Goal: Find specific page/section: Find specific page/section

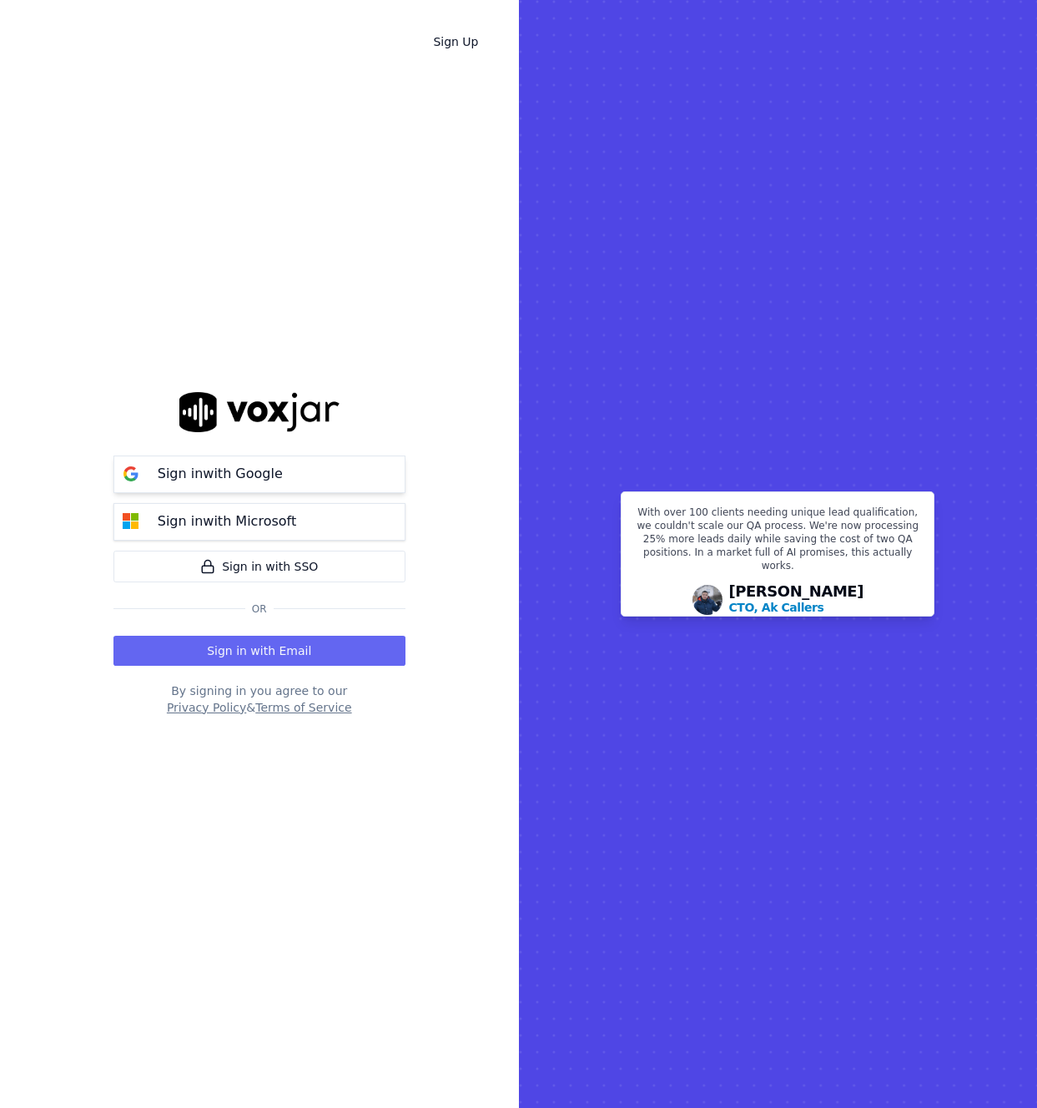
click at [279, 473] on div "Sign in with Google" at bounding box center [220, 474] width 145 height 20
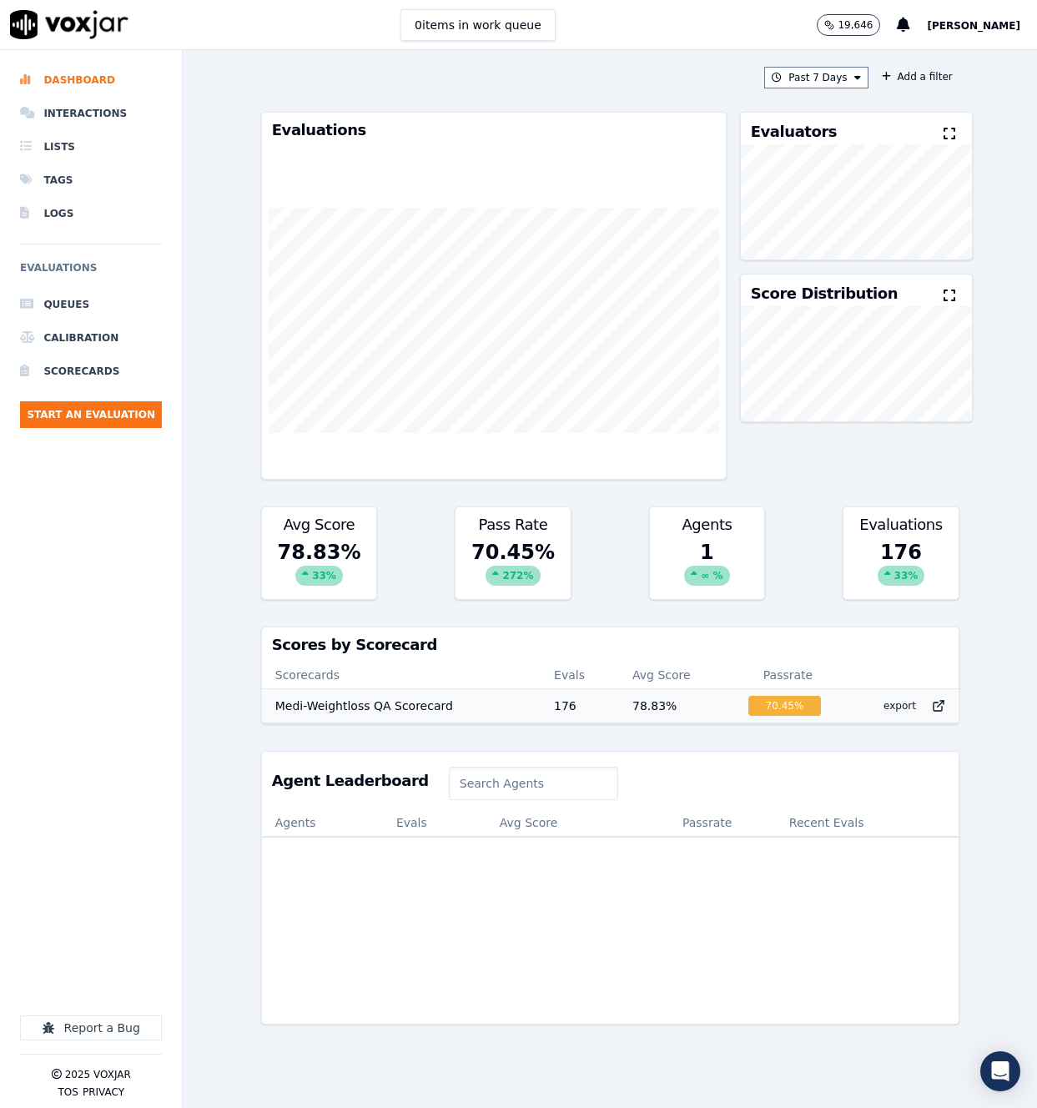
click at [417, 705] on td "Medi-Weightloss QA Scorecard" at bounding box center [401, 705] width 279 height 33
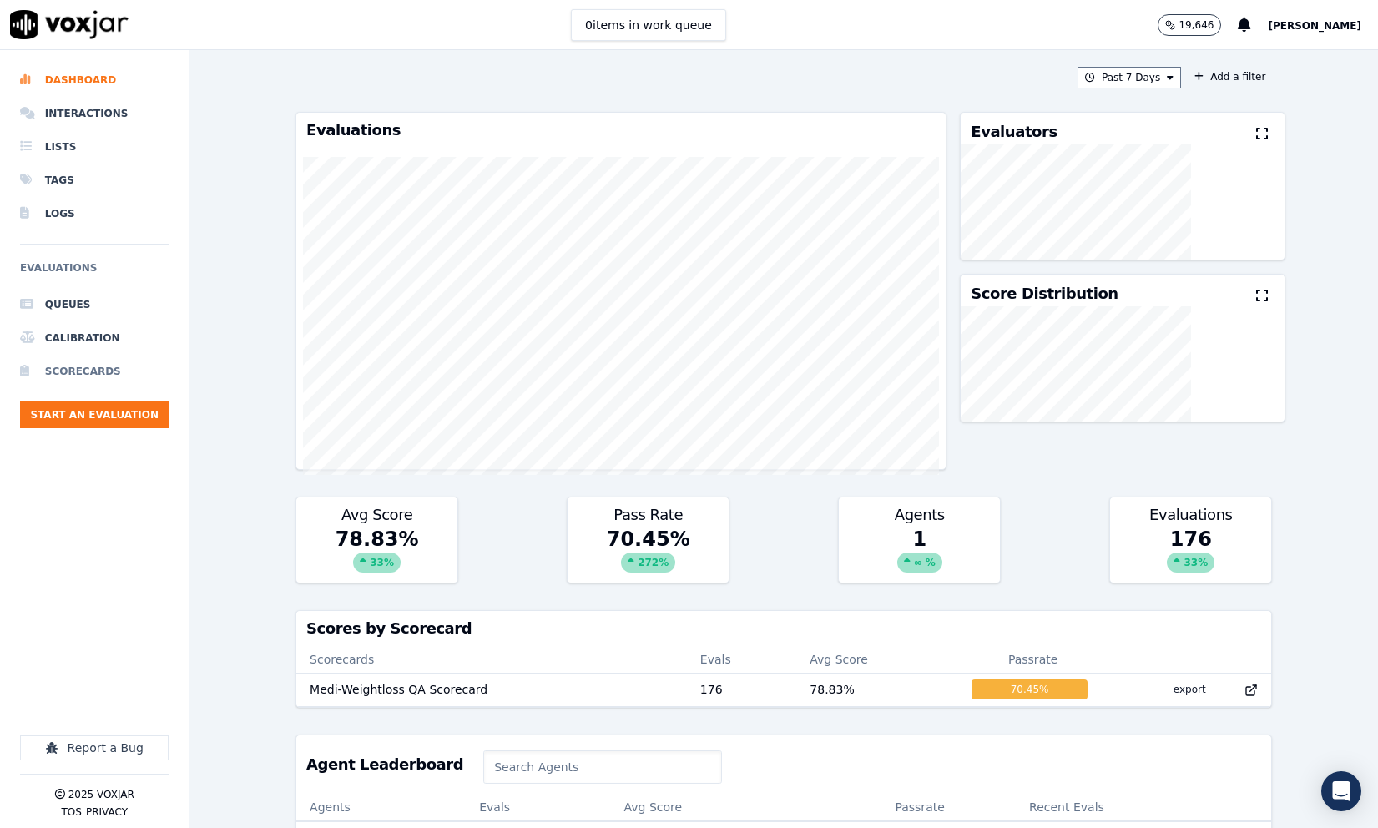
click at [112, 368] on li "Scorecards" at bounding box center [94, 371] width 149 height 33
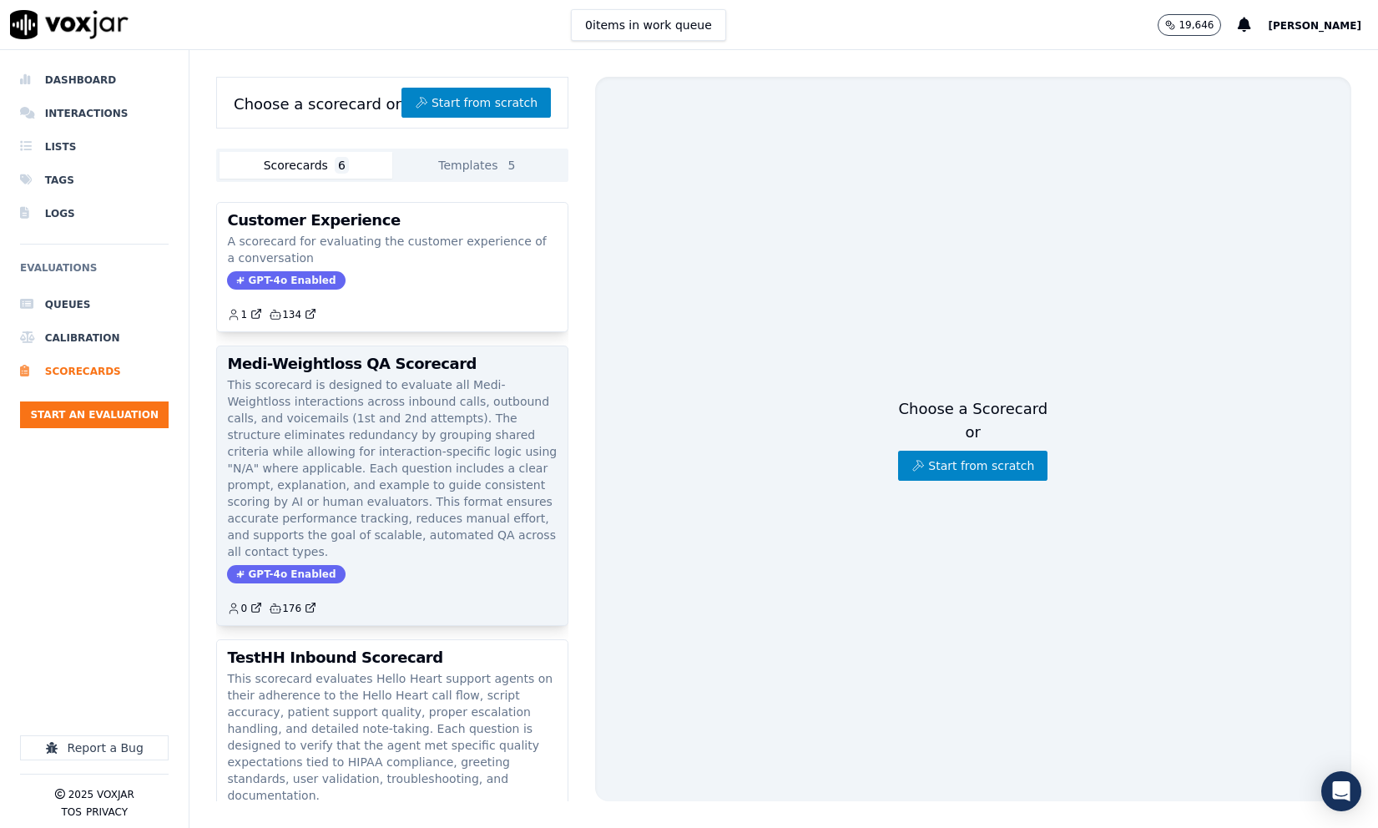
click at [371, 403] on p "This scorecard is designed to evaluate all Medi-Weightloss interactions across …" at bounding box center [392, 468] width 330 height 184
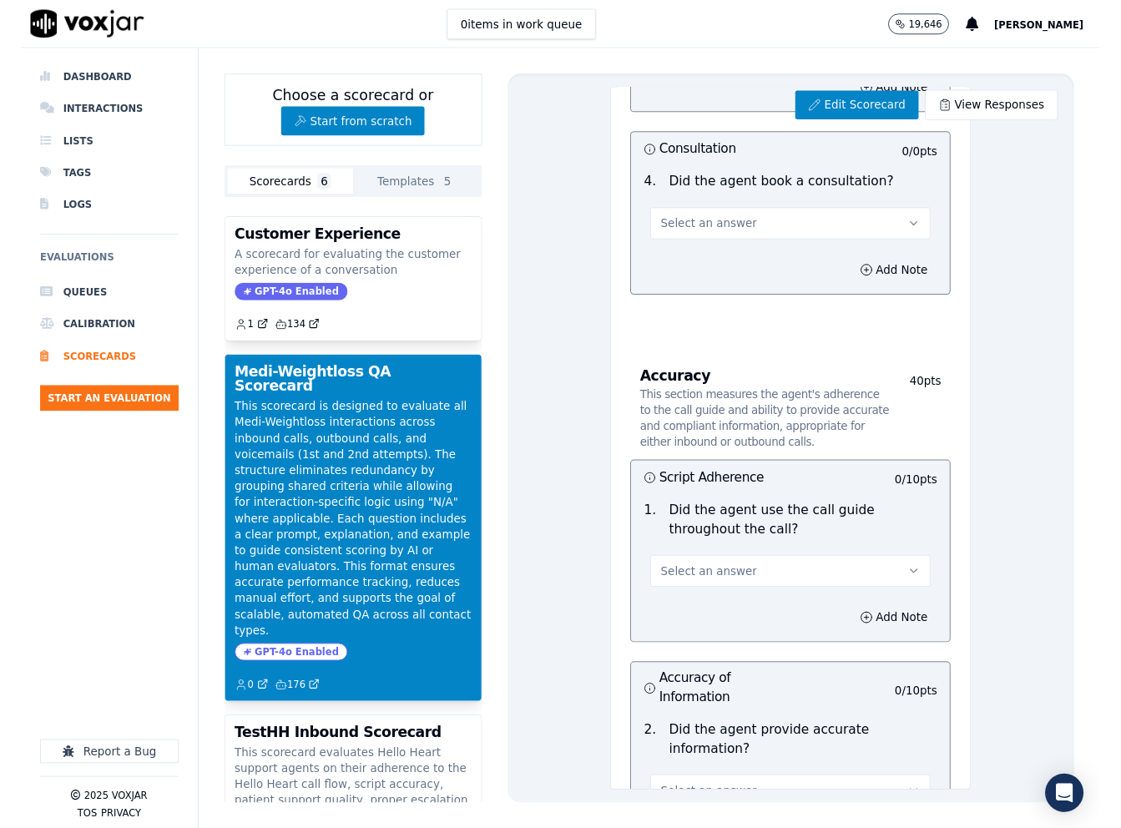
scroll to position [1935, 0]
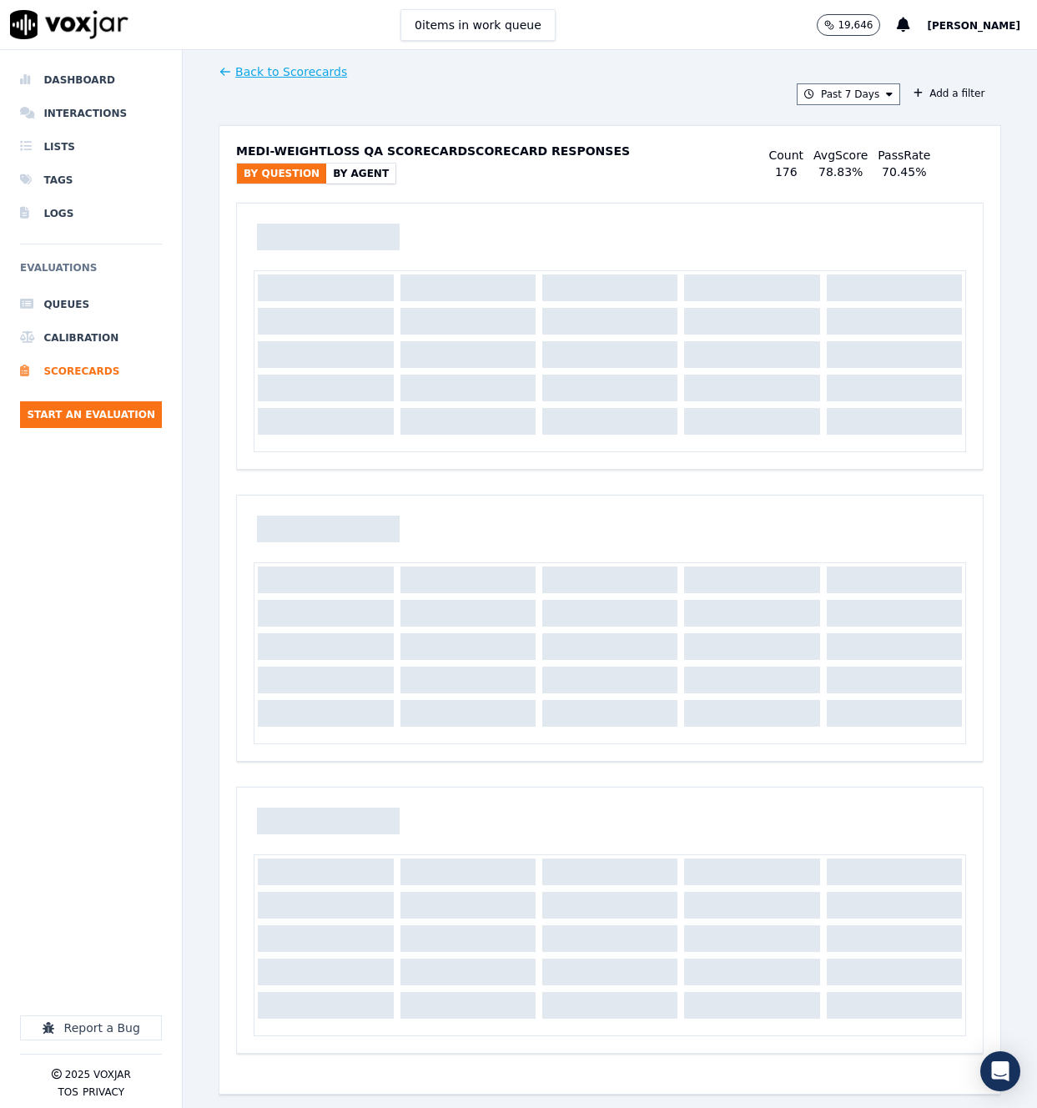
click at [418, 106] on div "Back to Scorecards Past 7 Days Add a filter Medi-Weightloss QA Scorecard Scorec…" at bounding box center [610, 579] width 783 height 1058
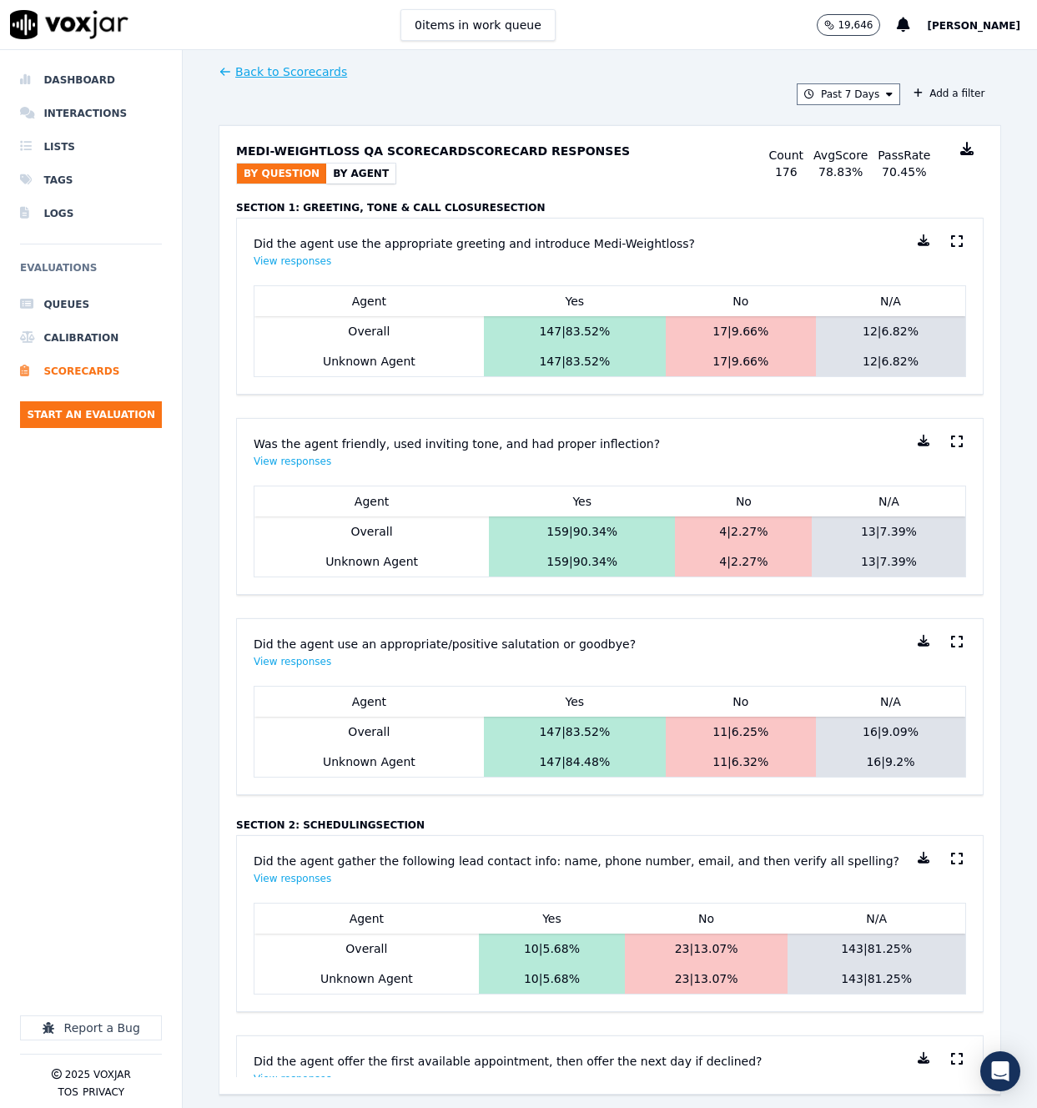
click at [341, 174] on button "By Agent" at bounding box center [360, 174] width 69 height 20
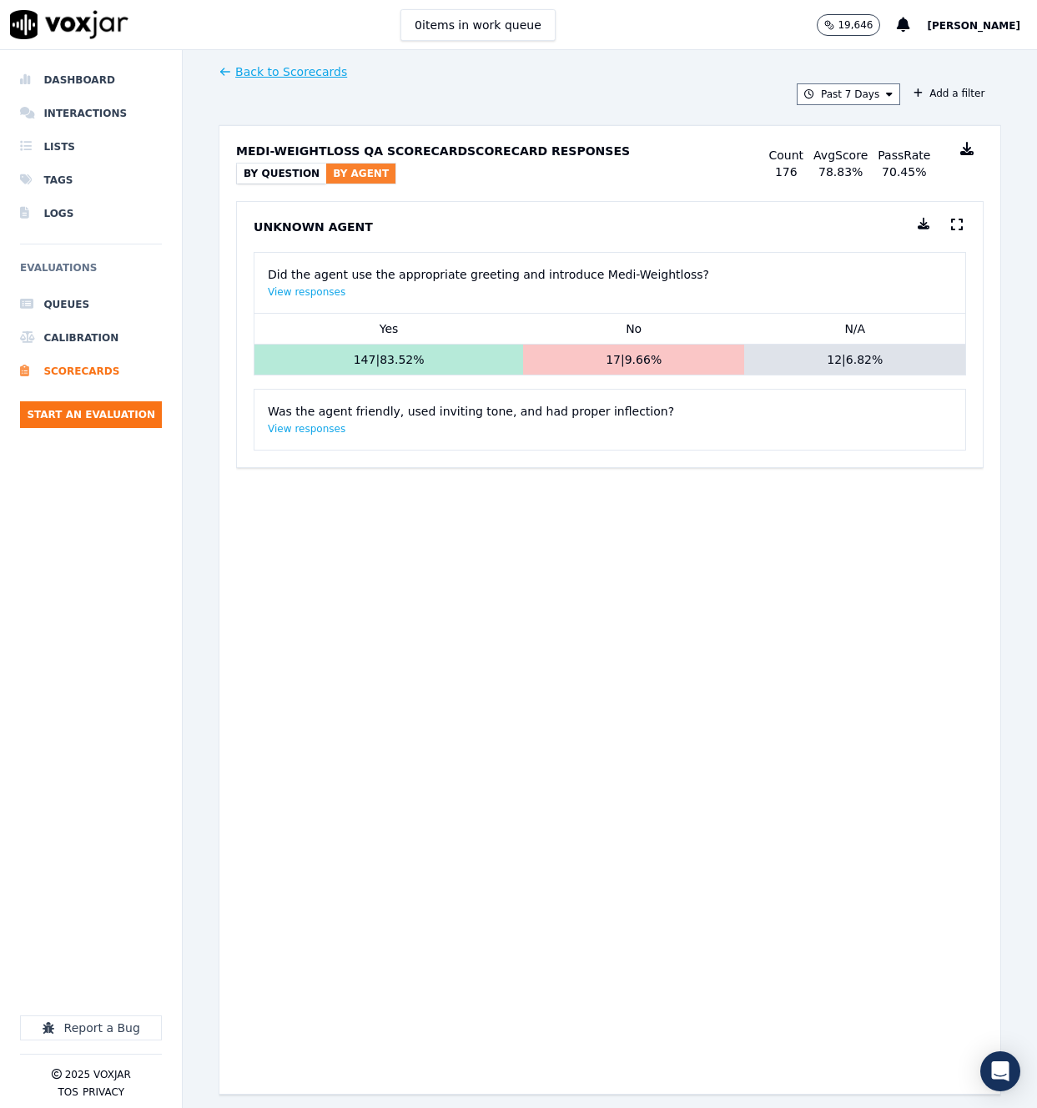
click at [285, 168] on button "By Question" at bounding box center [281, 174] width 89 height 20
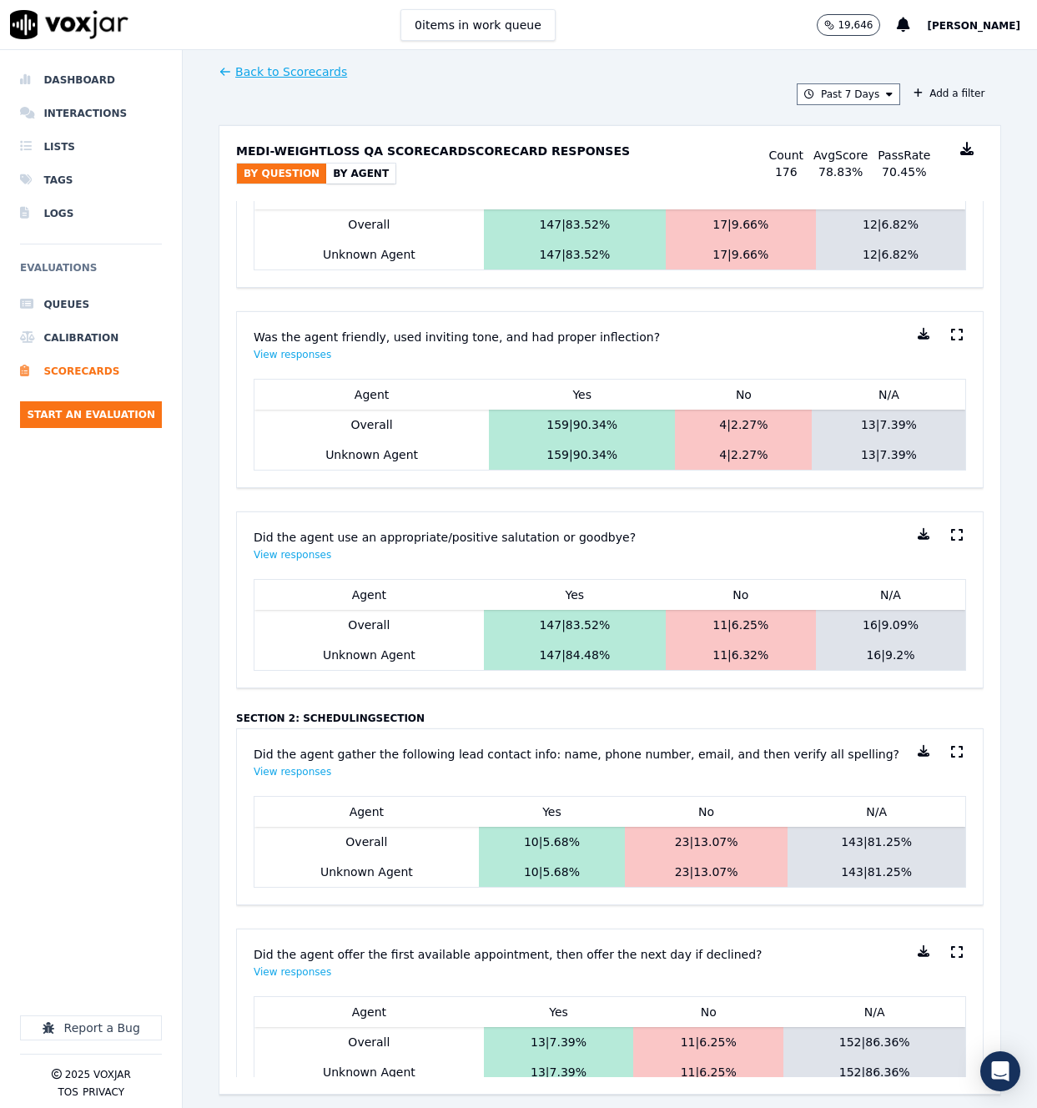
scroll to position [114, 0]
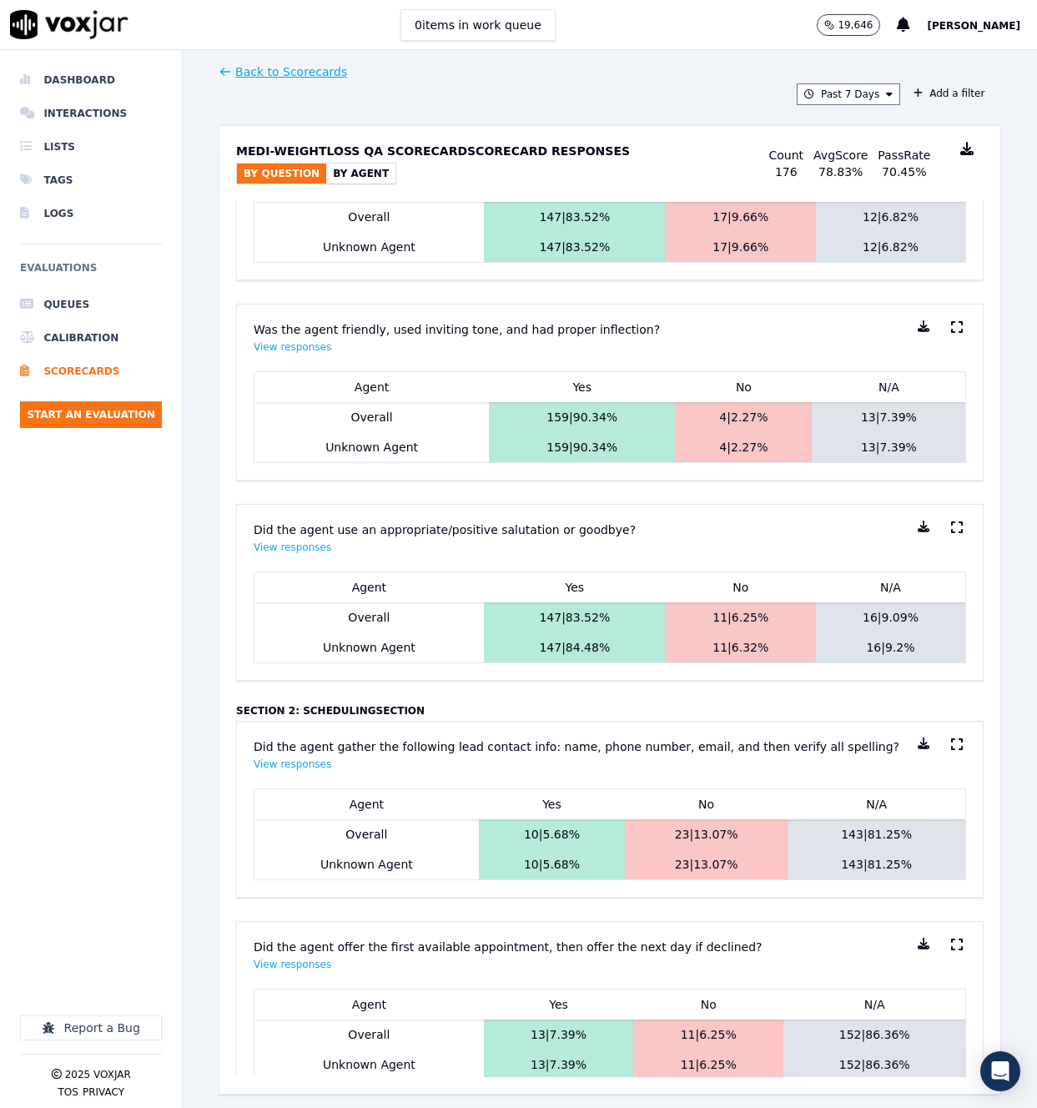
click at [362, 174] on button "By Agent" at bounding box center [360, 174] width 69 height 20
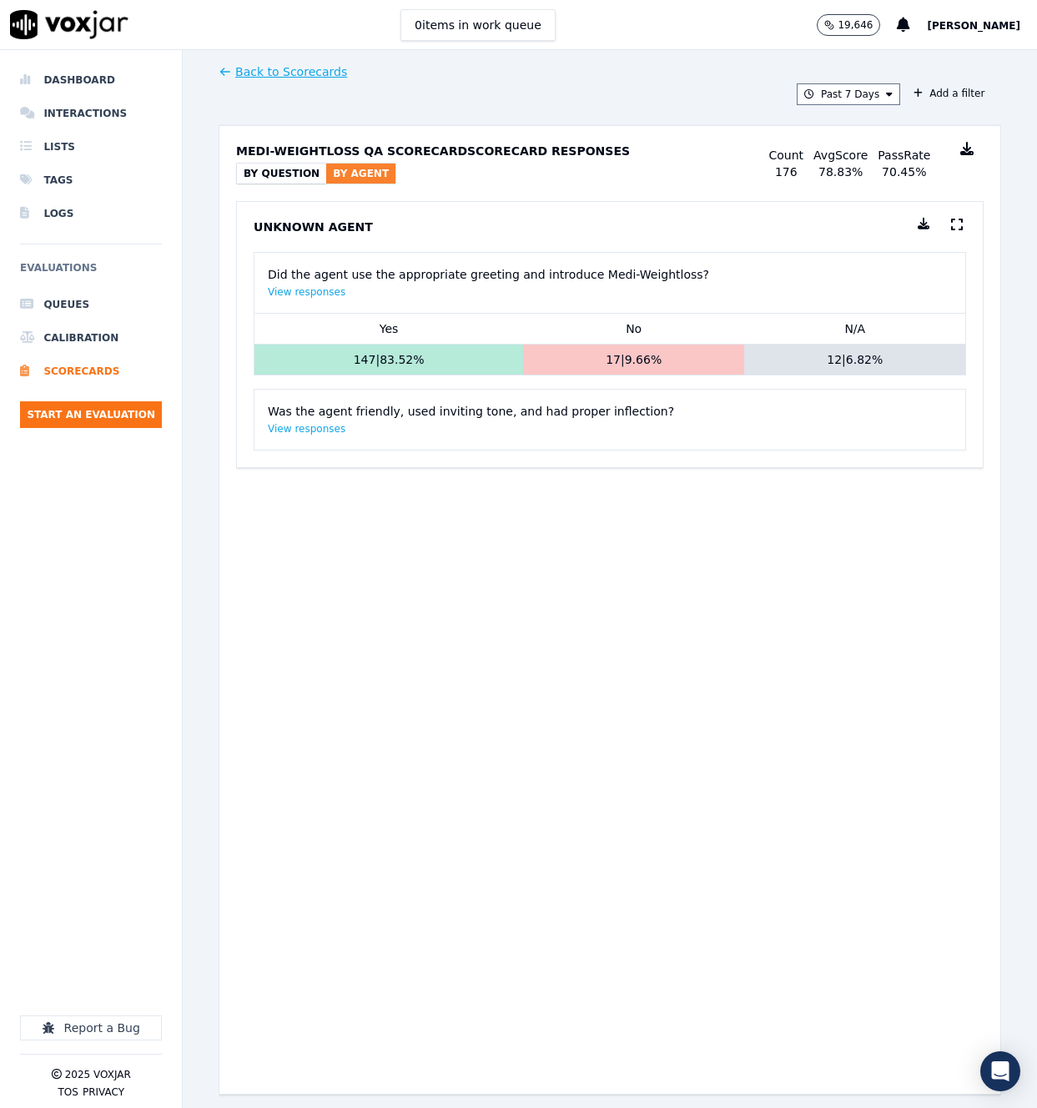
click at [283, 174] on button "By Question" at bounding box center [281, 174] width 89 height 20
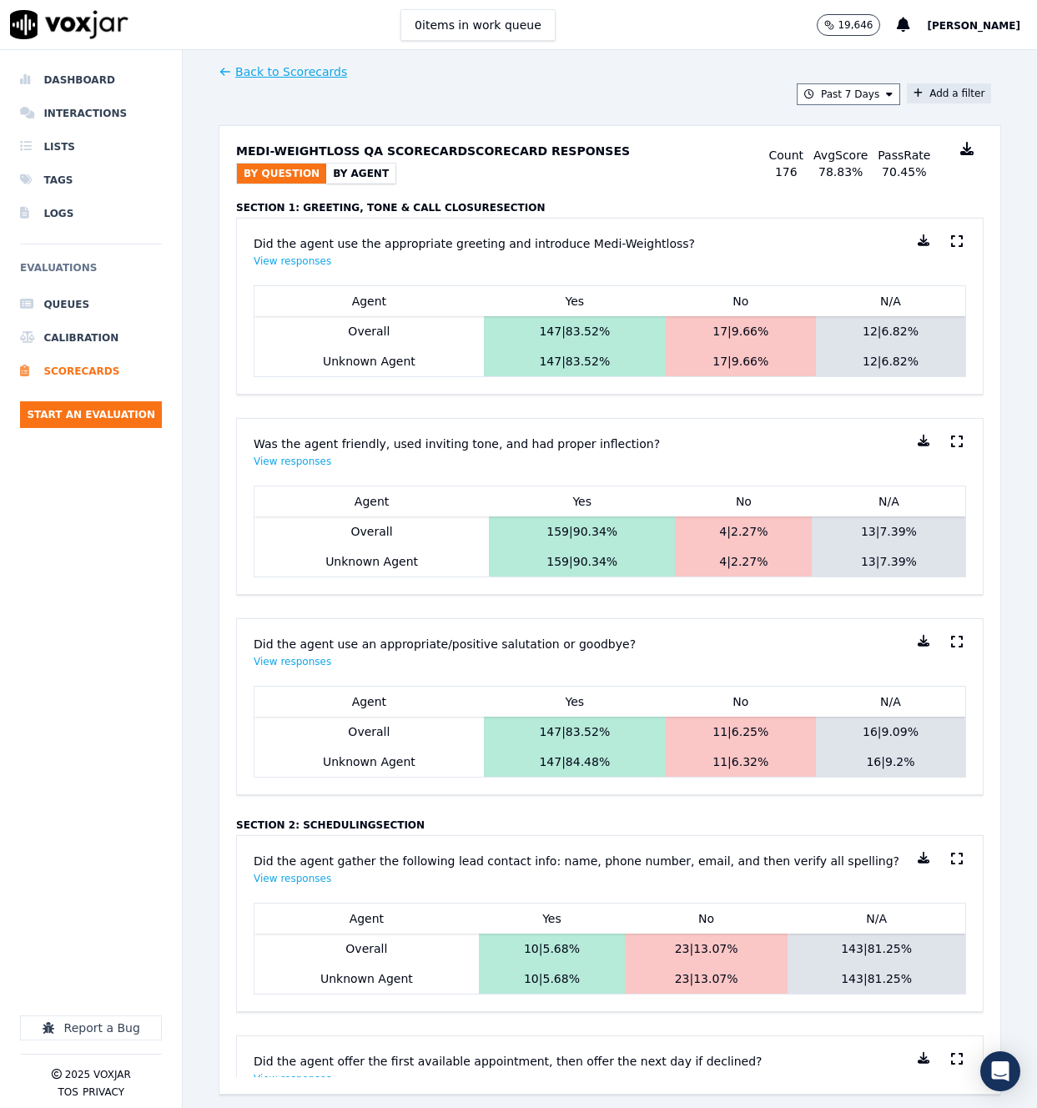
click at [957, 98] on button "Add a filter" at bounding box center [949, 93] width 84 height 20
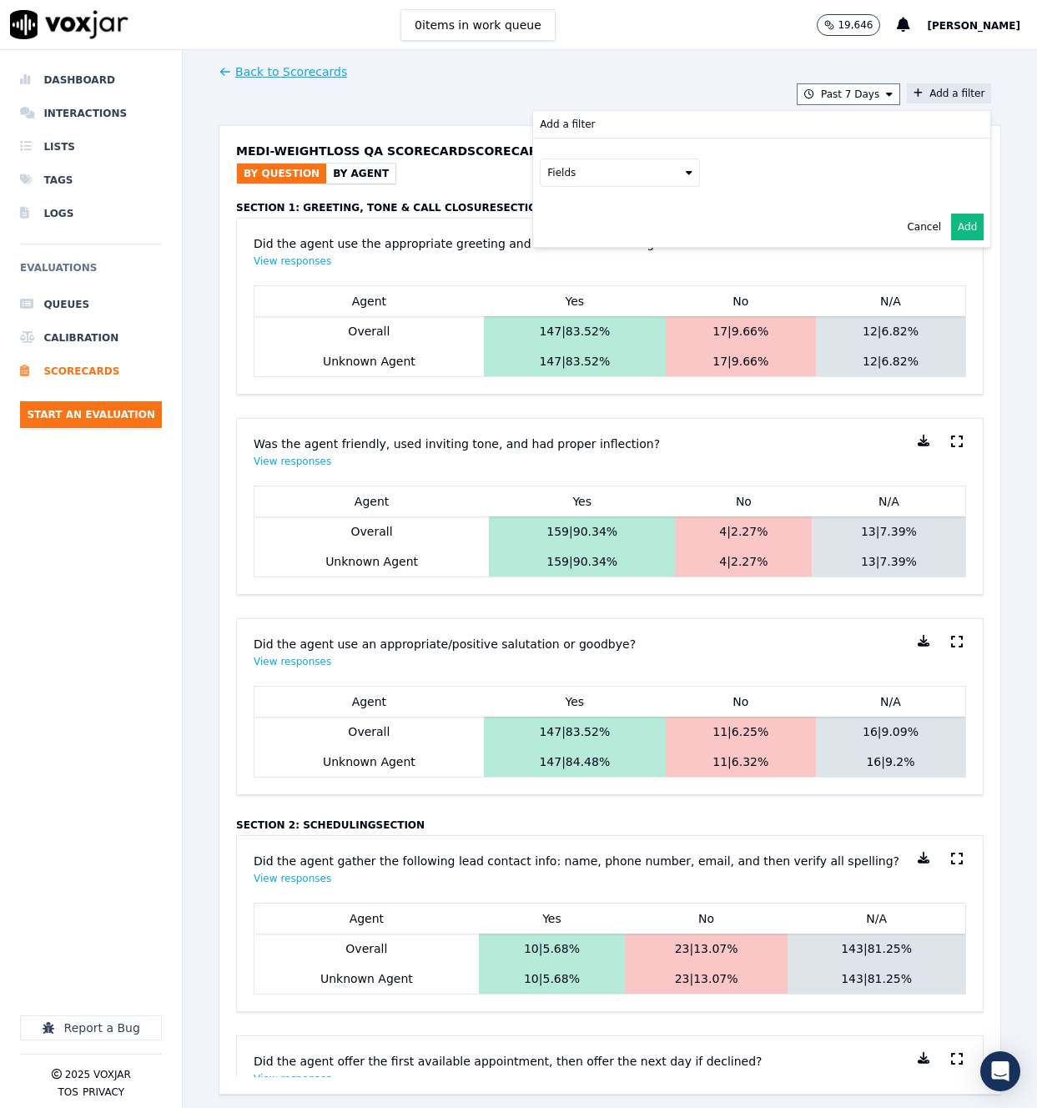
click at [656, 186] on button "Fields" at bounding box center [620, 173] width 160 height 28
click at [656, 172] on button "Fields" at bounding box center [620, 173] width 160 height 28
click at [766, 66] on div "Back to Scorecards Past 7 Days Add a filter Add a filter Fields Cancel Add Medi…" at bounding box center [610, 579] width 783 height 1058
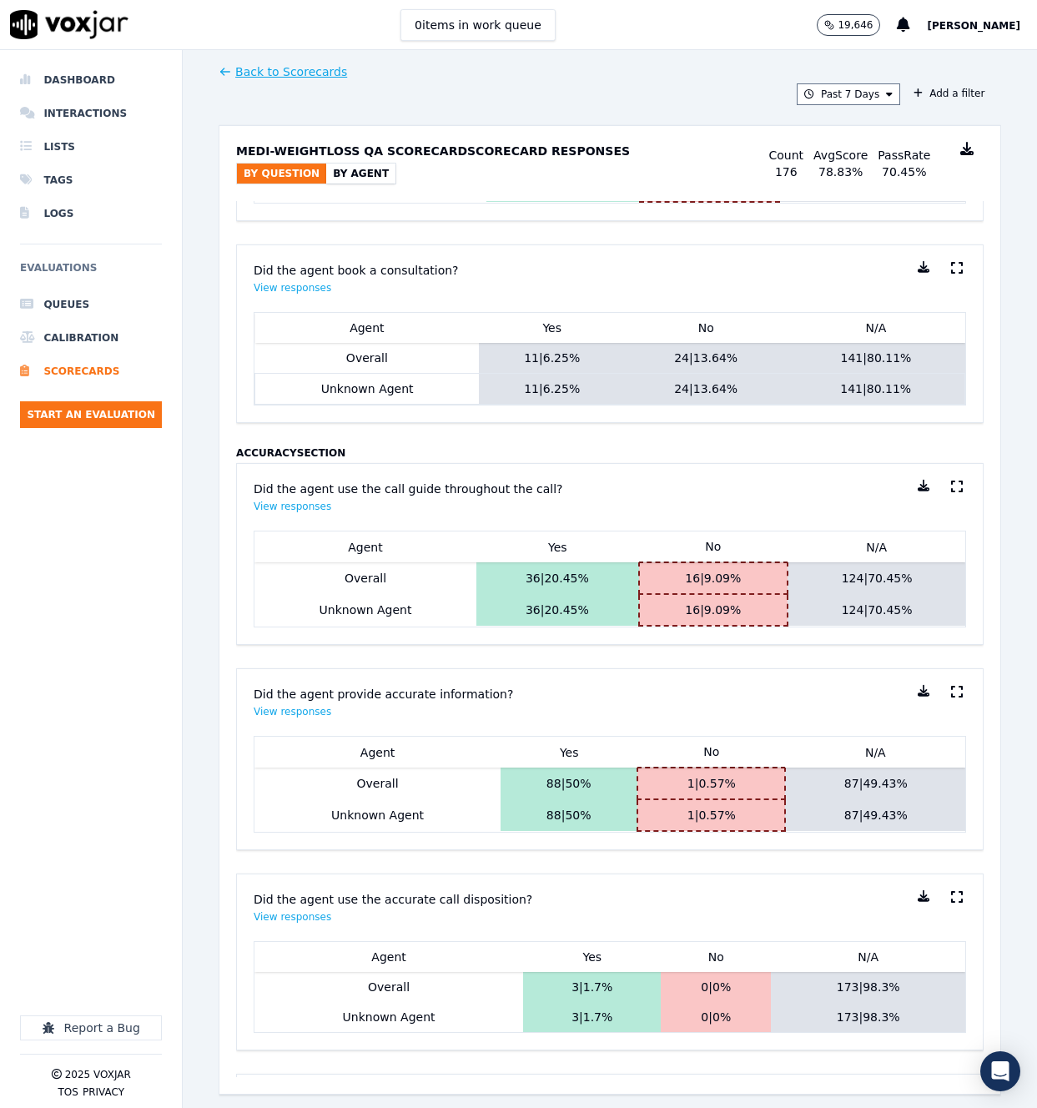
scroll to position [1392, 0]
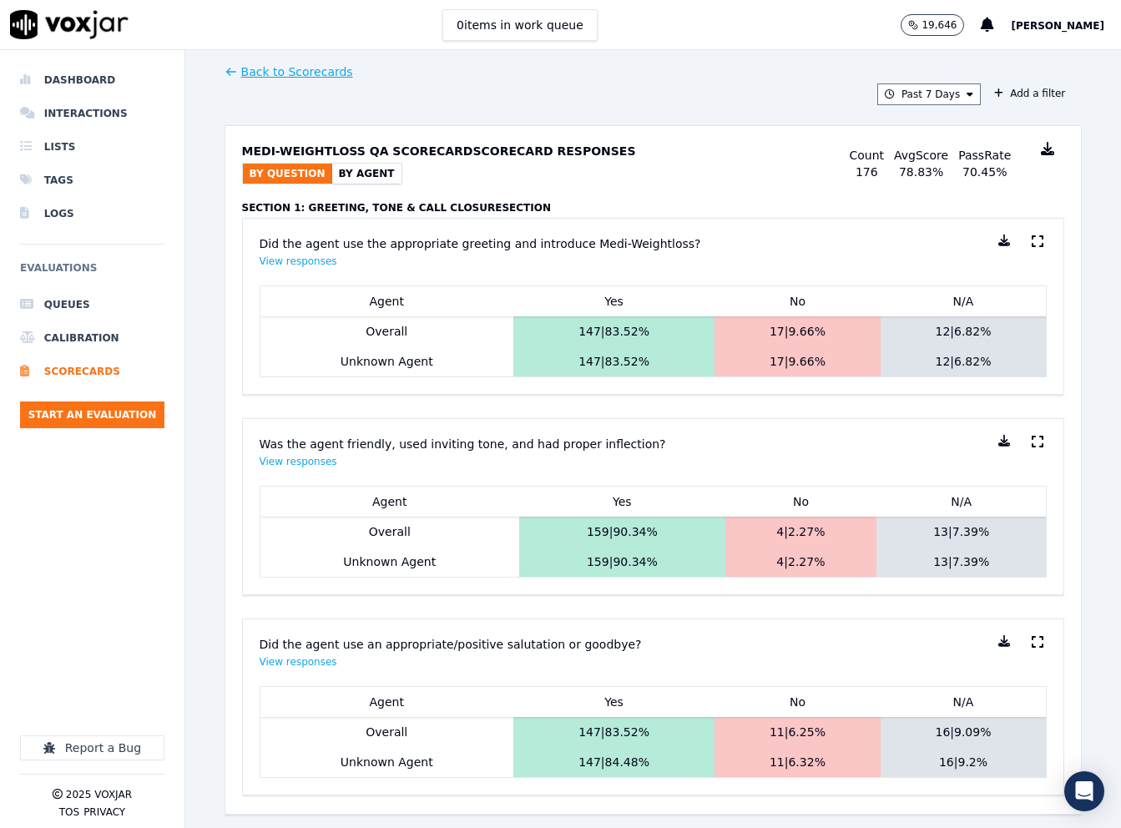
scroll to position [1031, 0]
